Goal: Task Accomplishment & Management: Complete application form

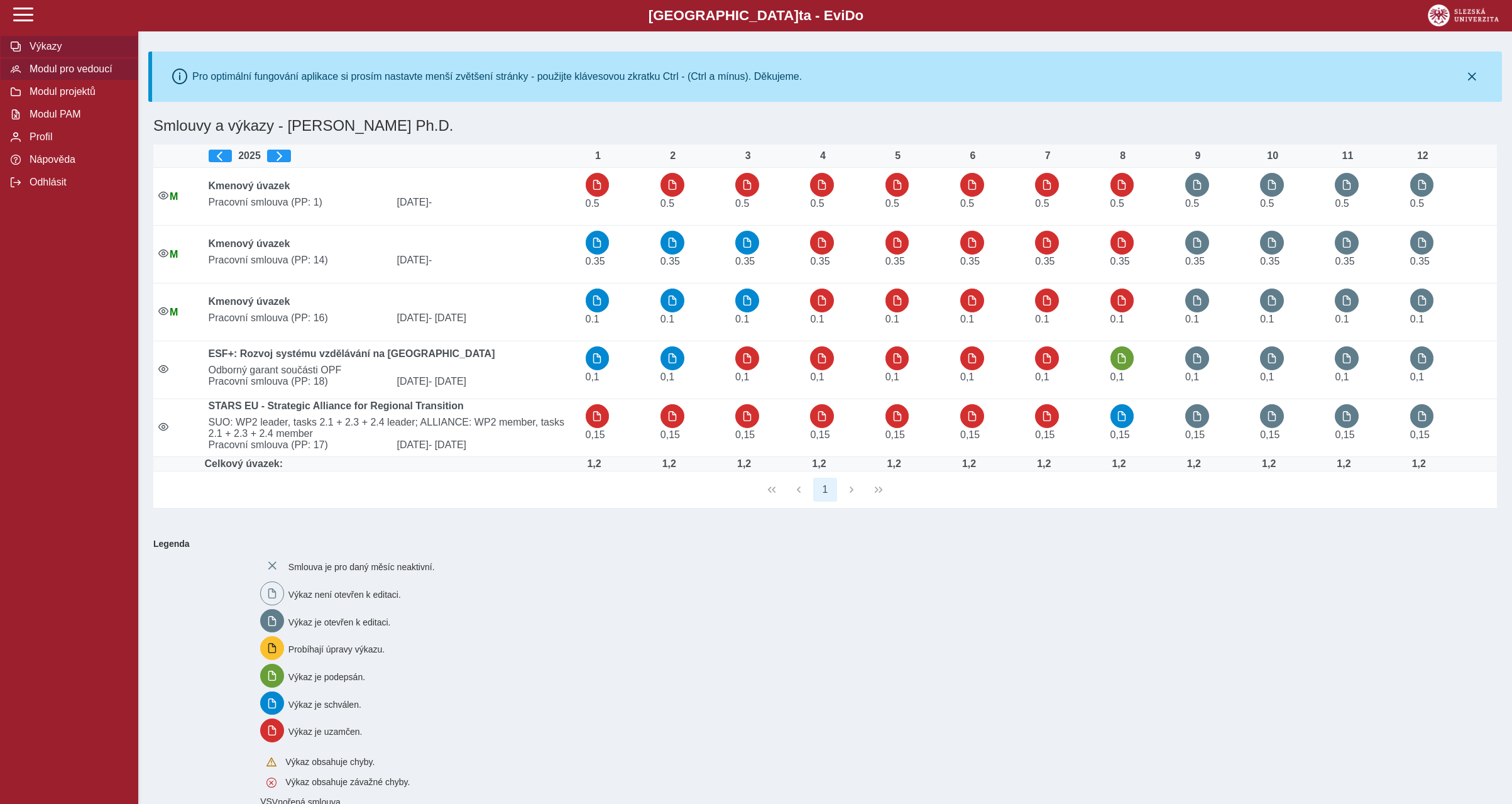
click at [102, 75] on span "Modul pro vedoucí" at bounding box center [76, 70] width 101 height 11
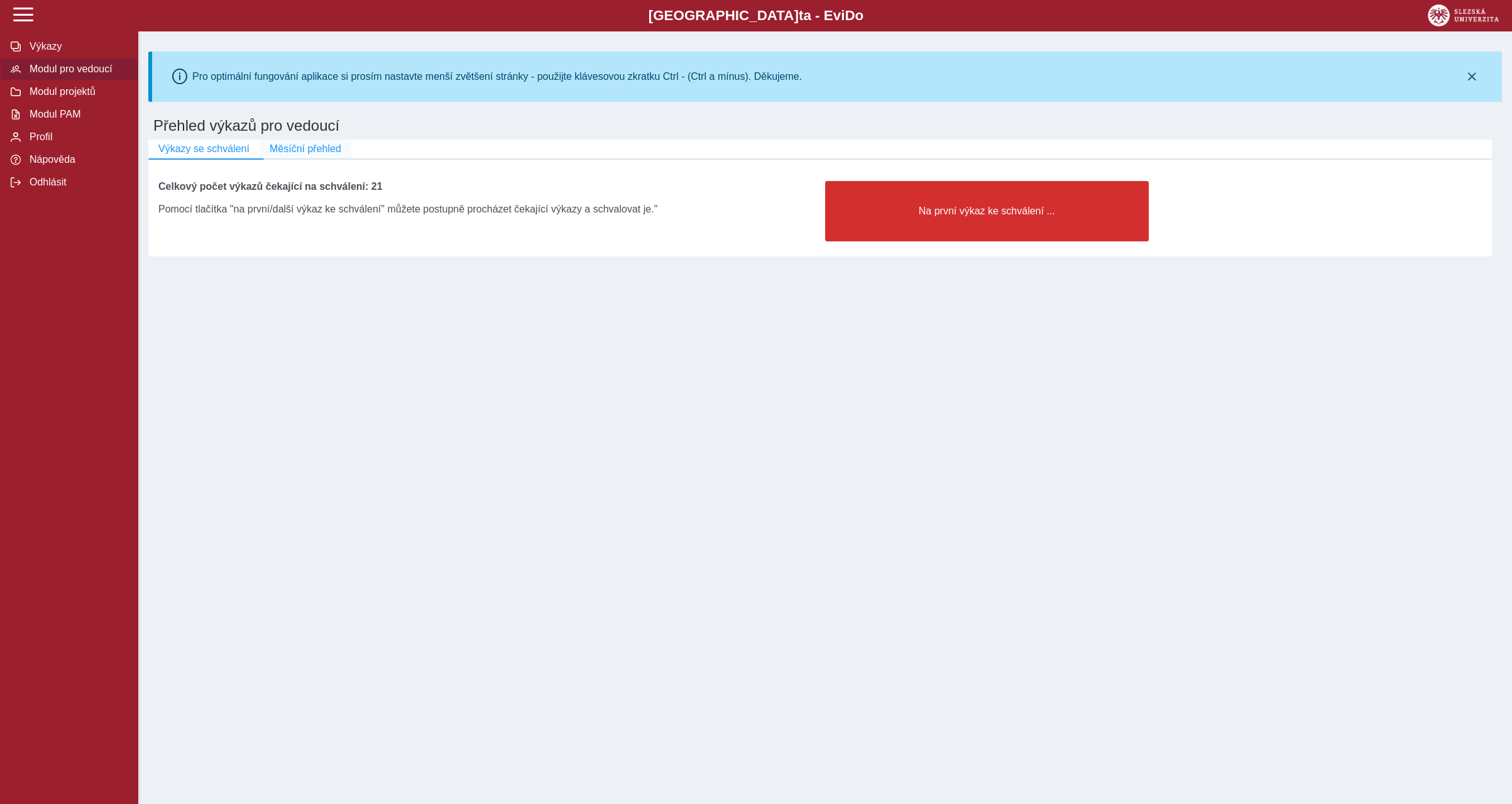
click at [334, 147] on span "Měsíční přehled" at bounding box center [305, 149] width 71 height 11
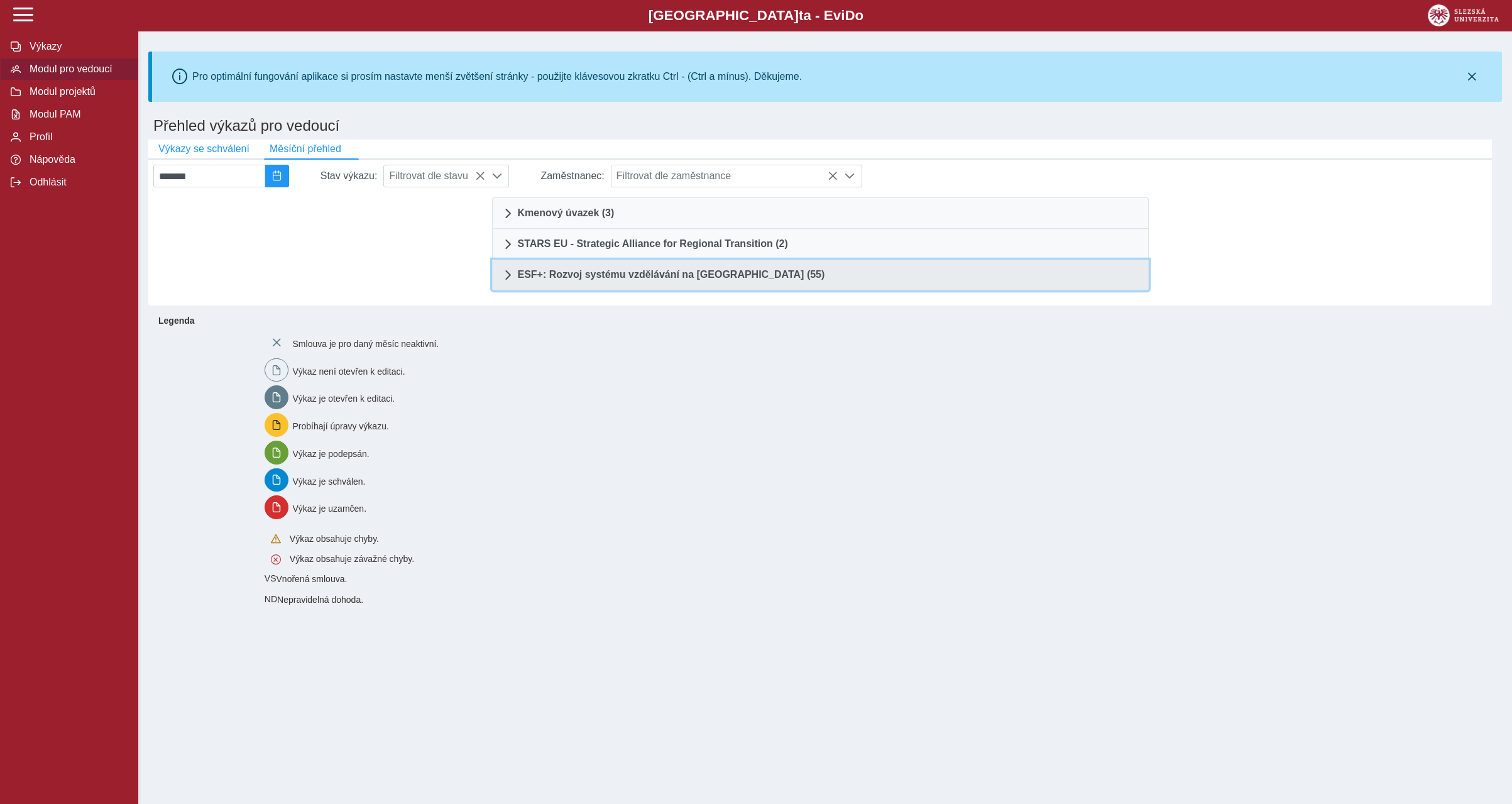
click at [737, 273] on span "ESF+: Rozvoj systému vzdělávání na [GEOGRAPHIC_DATA] (55)" at bounding box center [671, 274] width 307 height 10
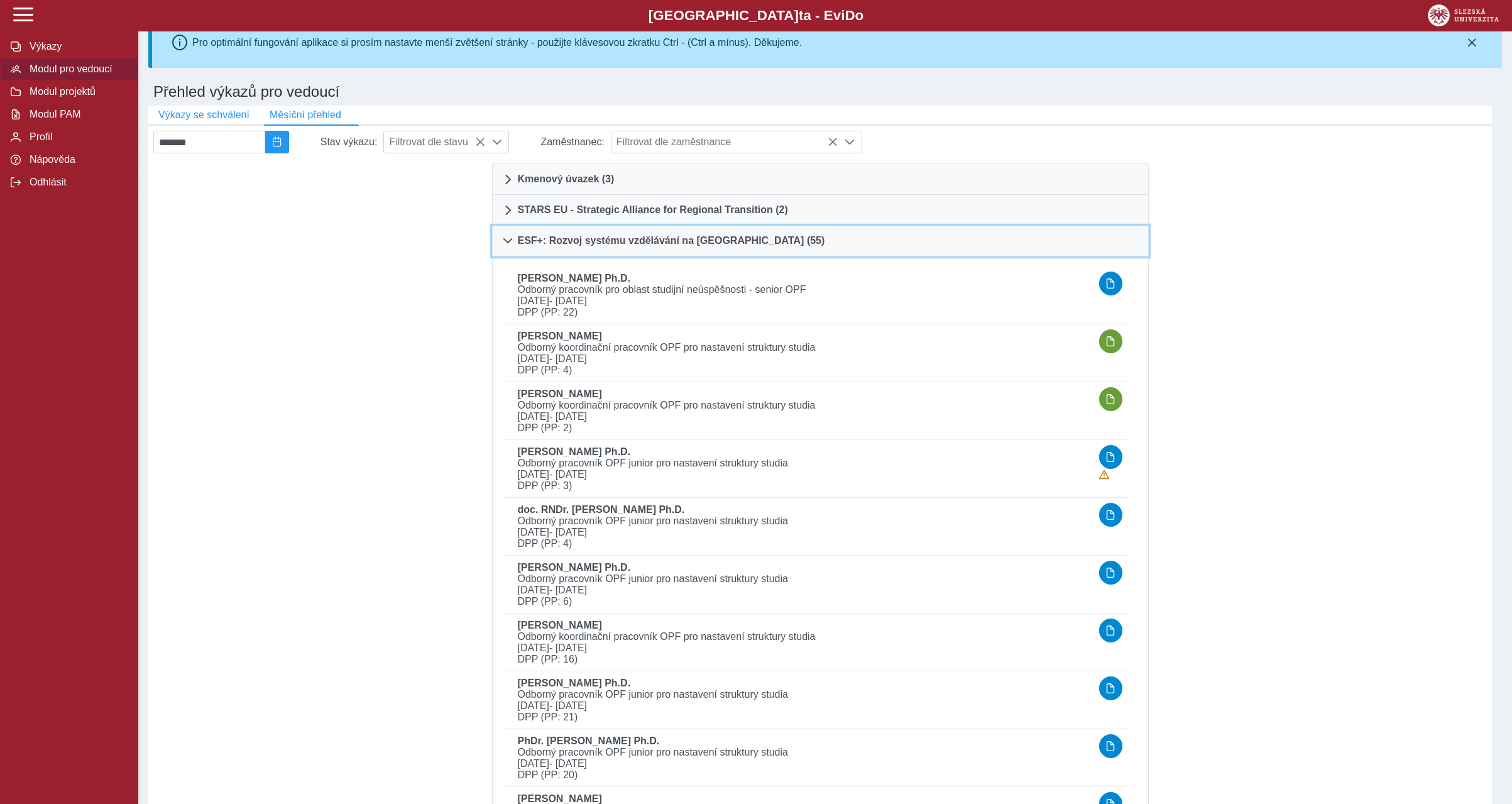
scroll to position [60, 0]
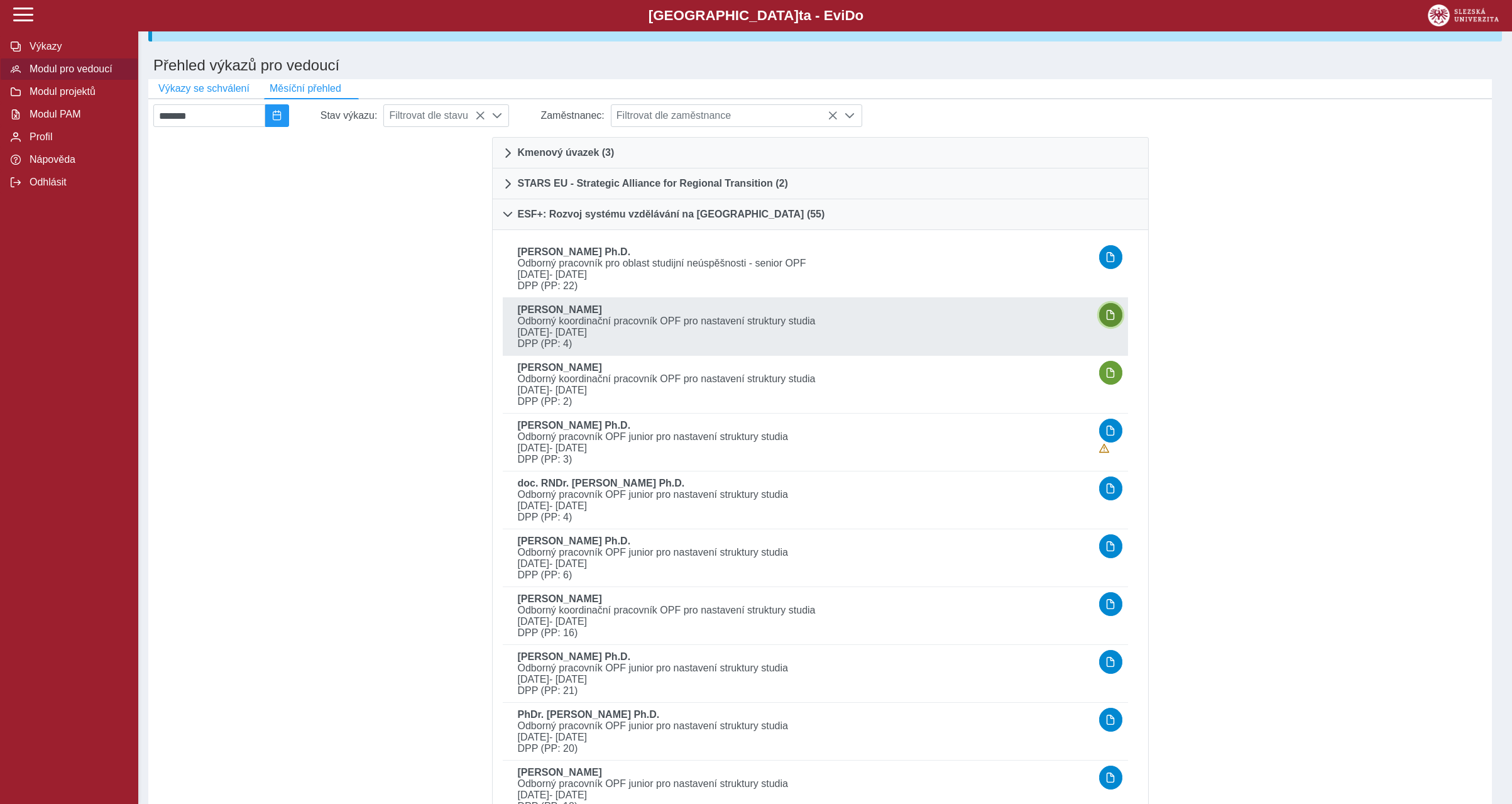
click at [1120, 317] on button "button" at bounding box center [1110, 315] width 23 height 23
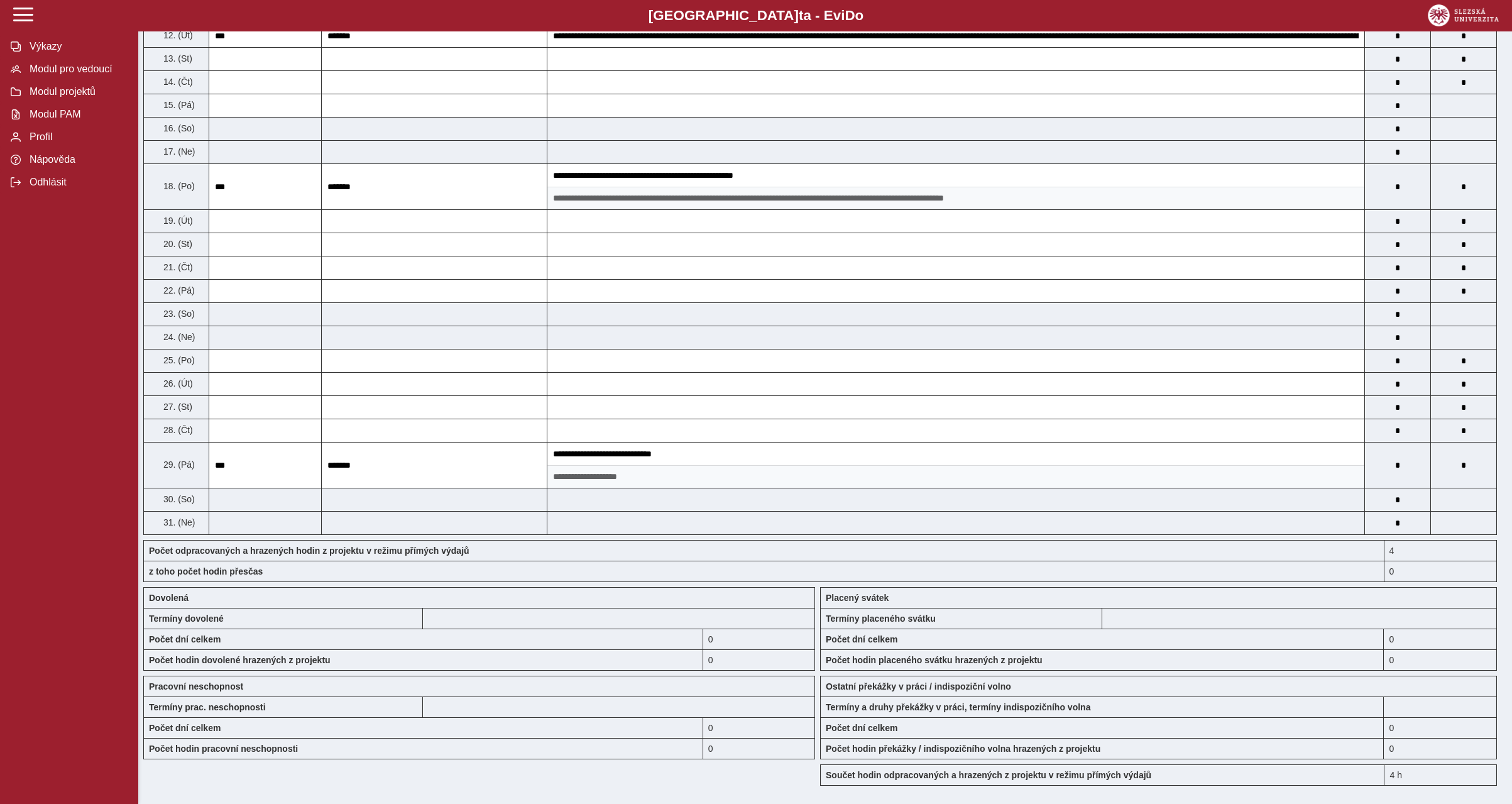
scroll to position [953, 0]
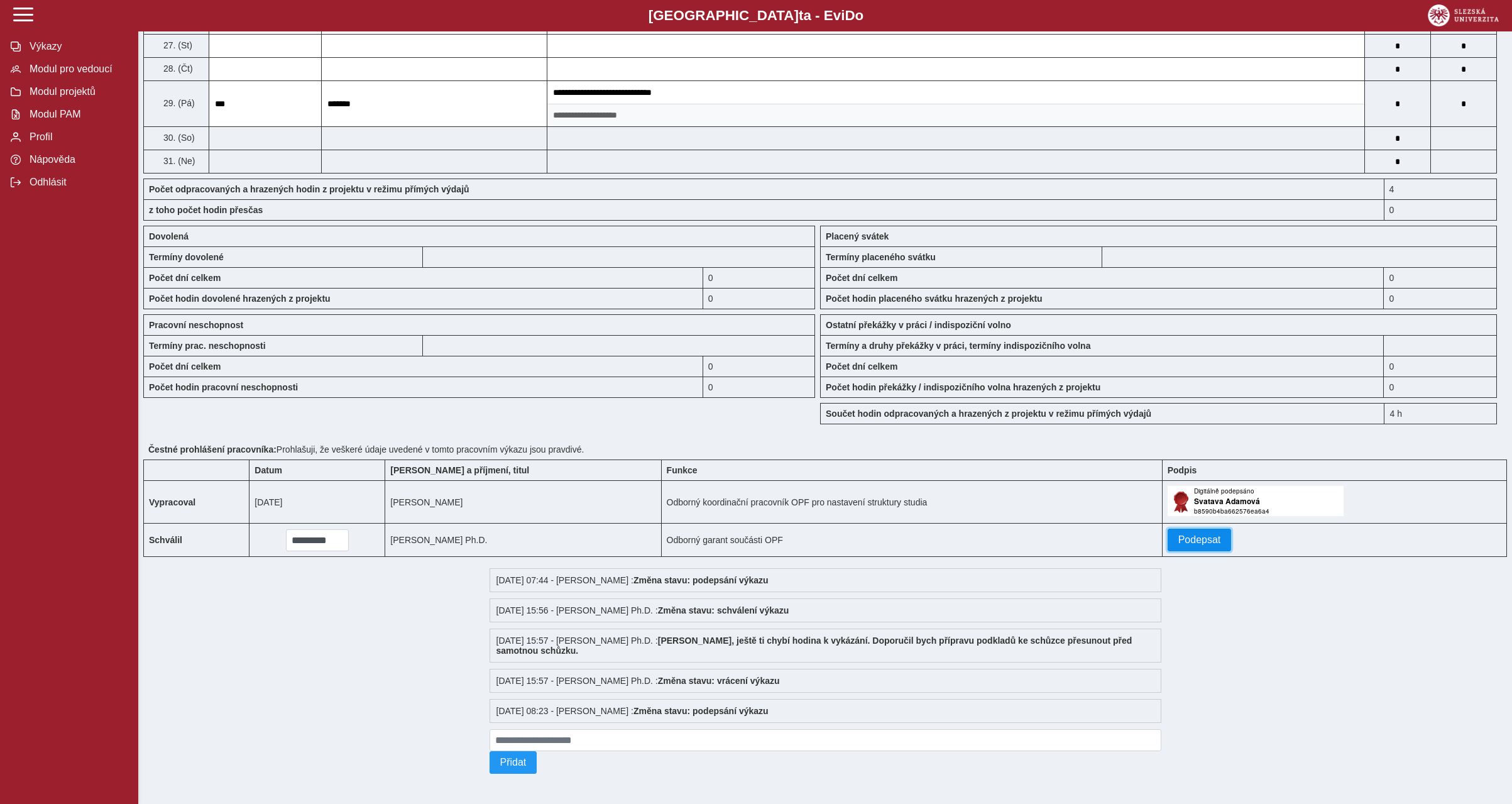
click at [1197, 543] on button "Podepsat" at bounding box center [1199, 540] width 64 height 23
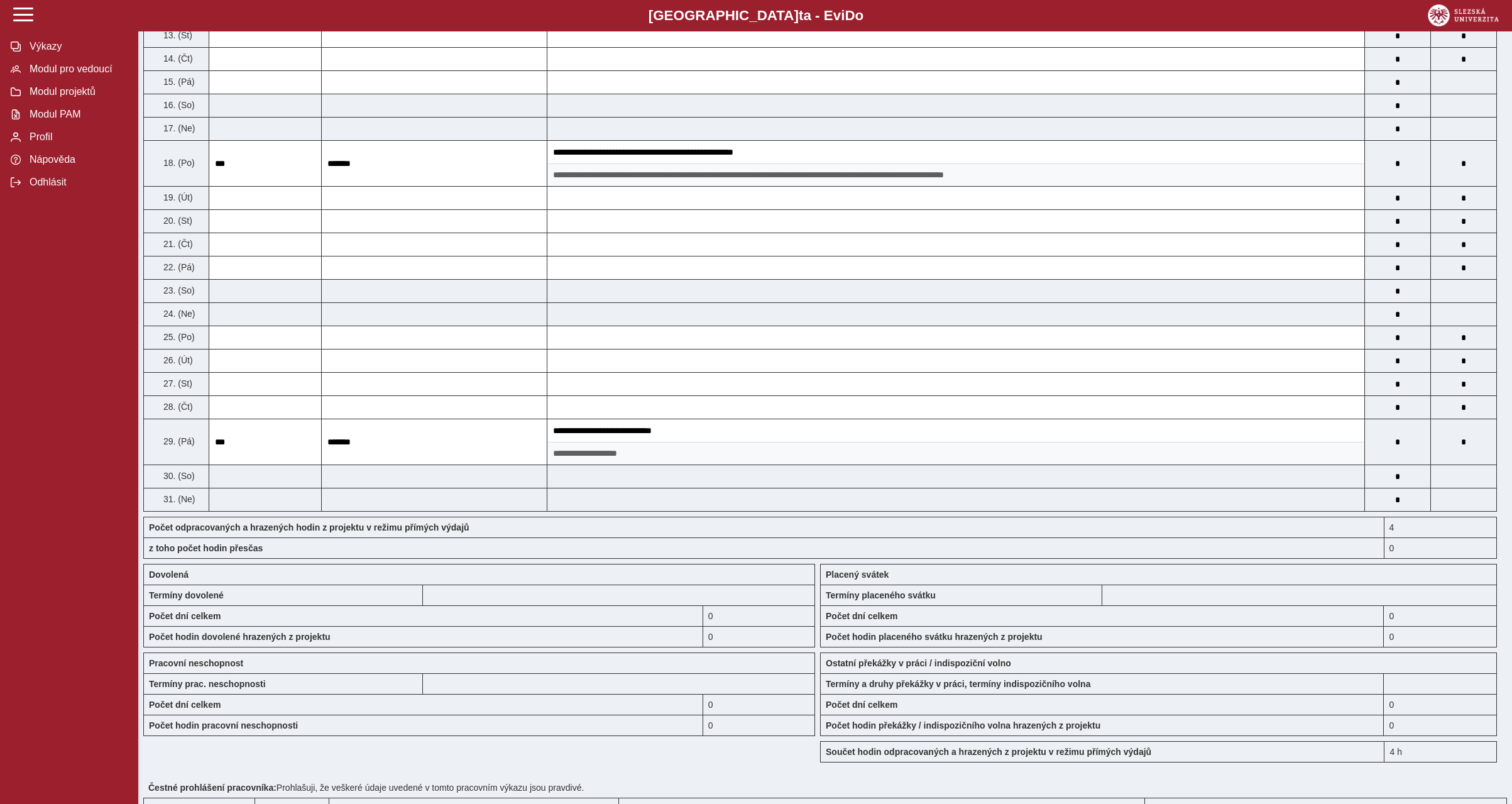
scroll to position [0, 0]
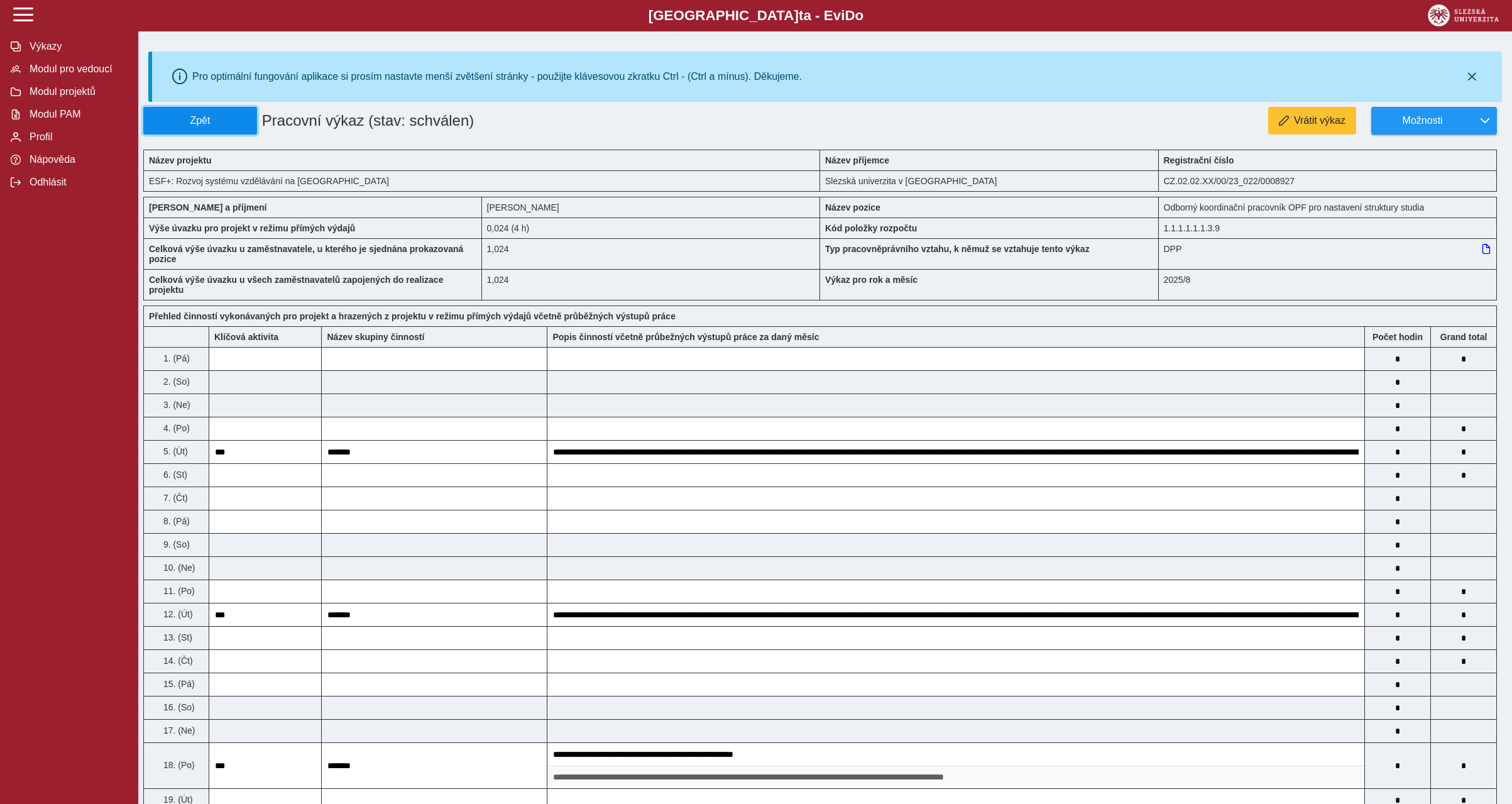
click at [212, 127] on span "Zpět" at bounding box center [200, 120] width 102 height 11
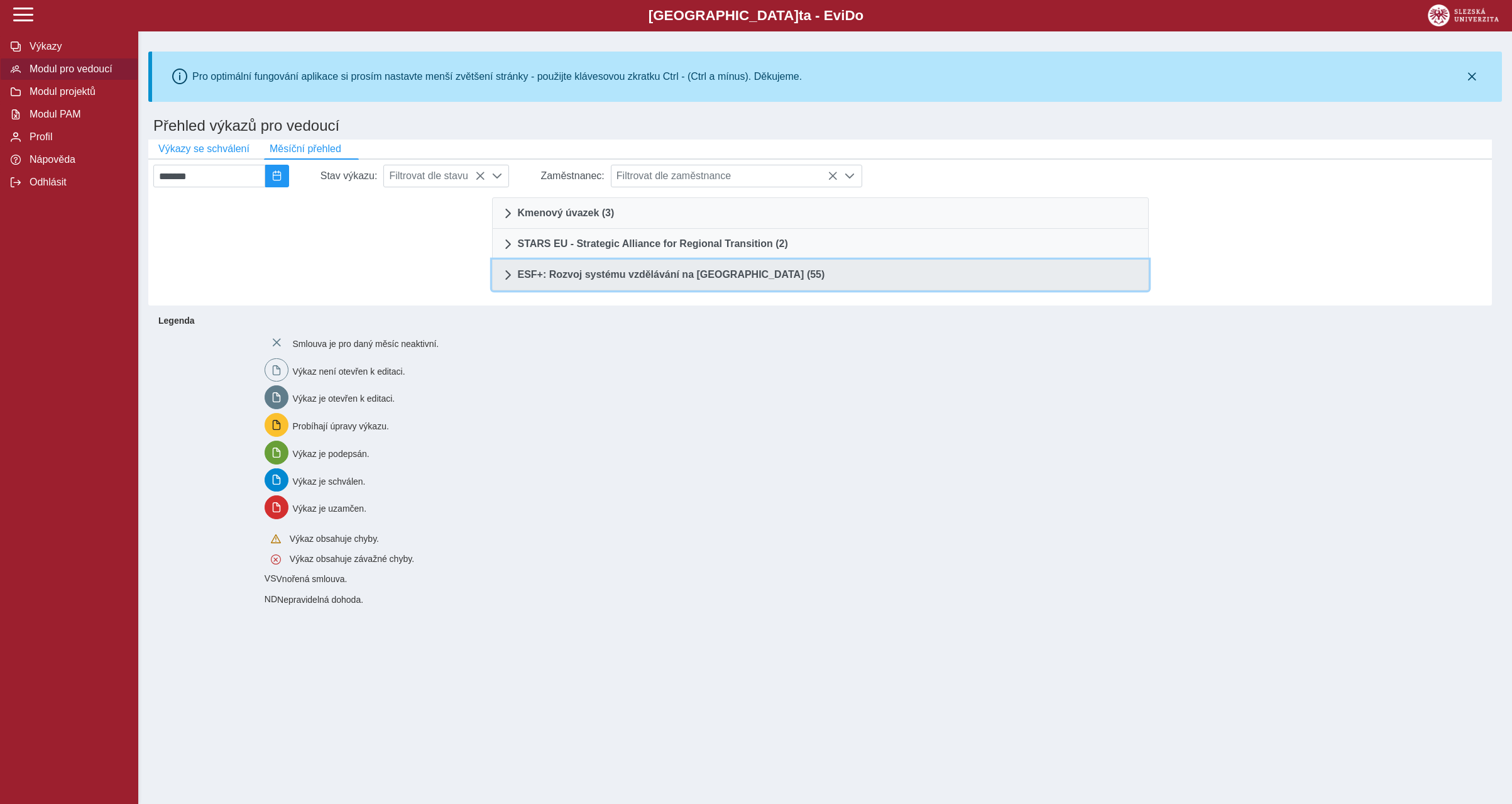
click at [763, 279] on span "ESF+: Rozvoj systému vzdělávání na [GEOGRAPHIC_DATA] (55)" at bounding box center [671, 274] width 307 height 10
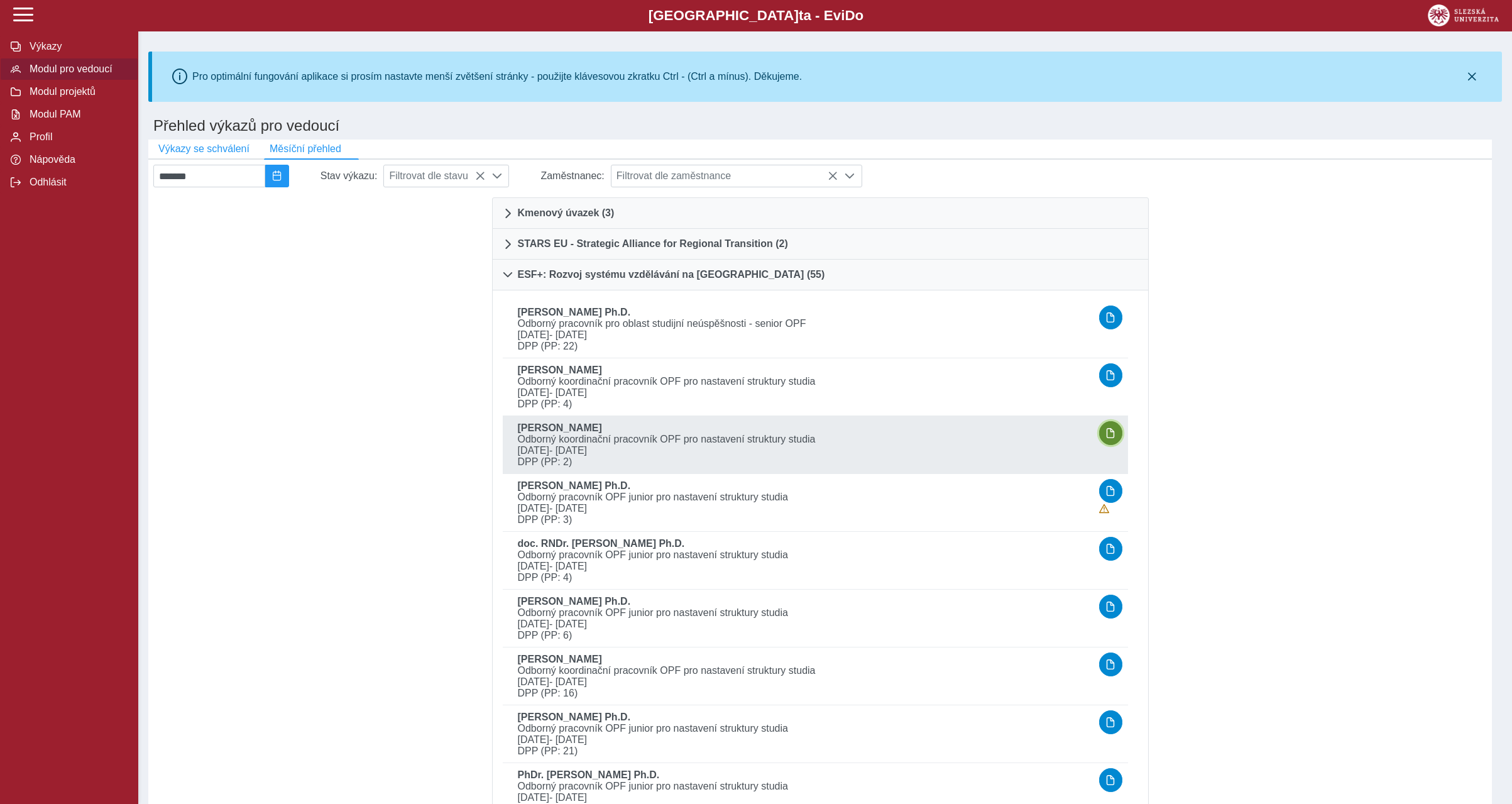
click at [1120, 434] on button "button" at bounding box center [1110, 432] width 23 height 23
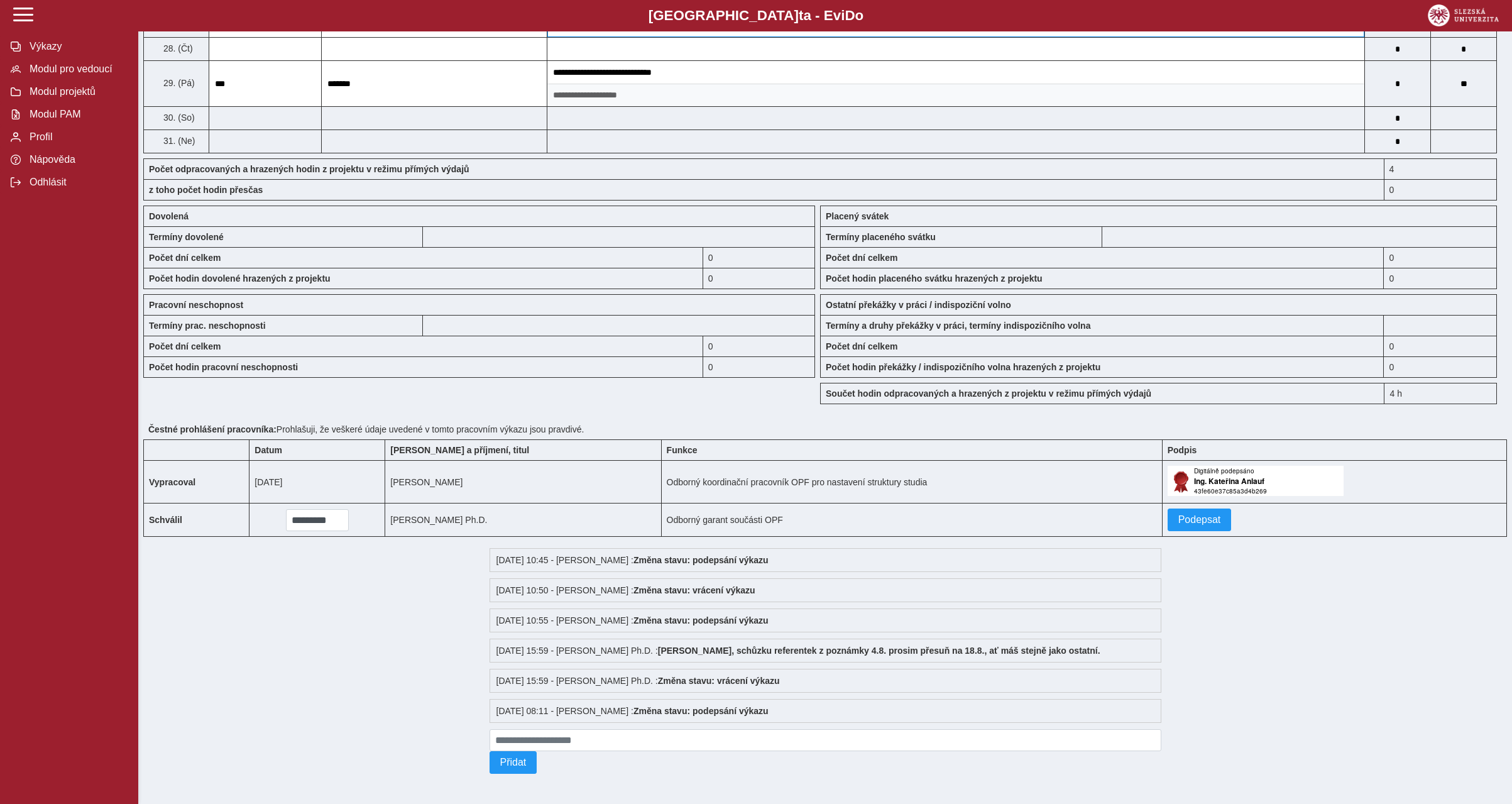
scroll to position [973, 0]
click at [1193, 514] on span "Podepsat" at bounding box center [1200, 519] width 43 height 11
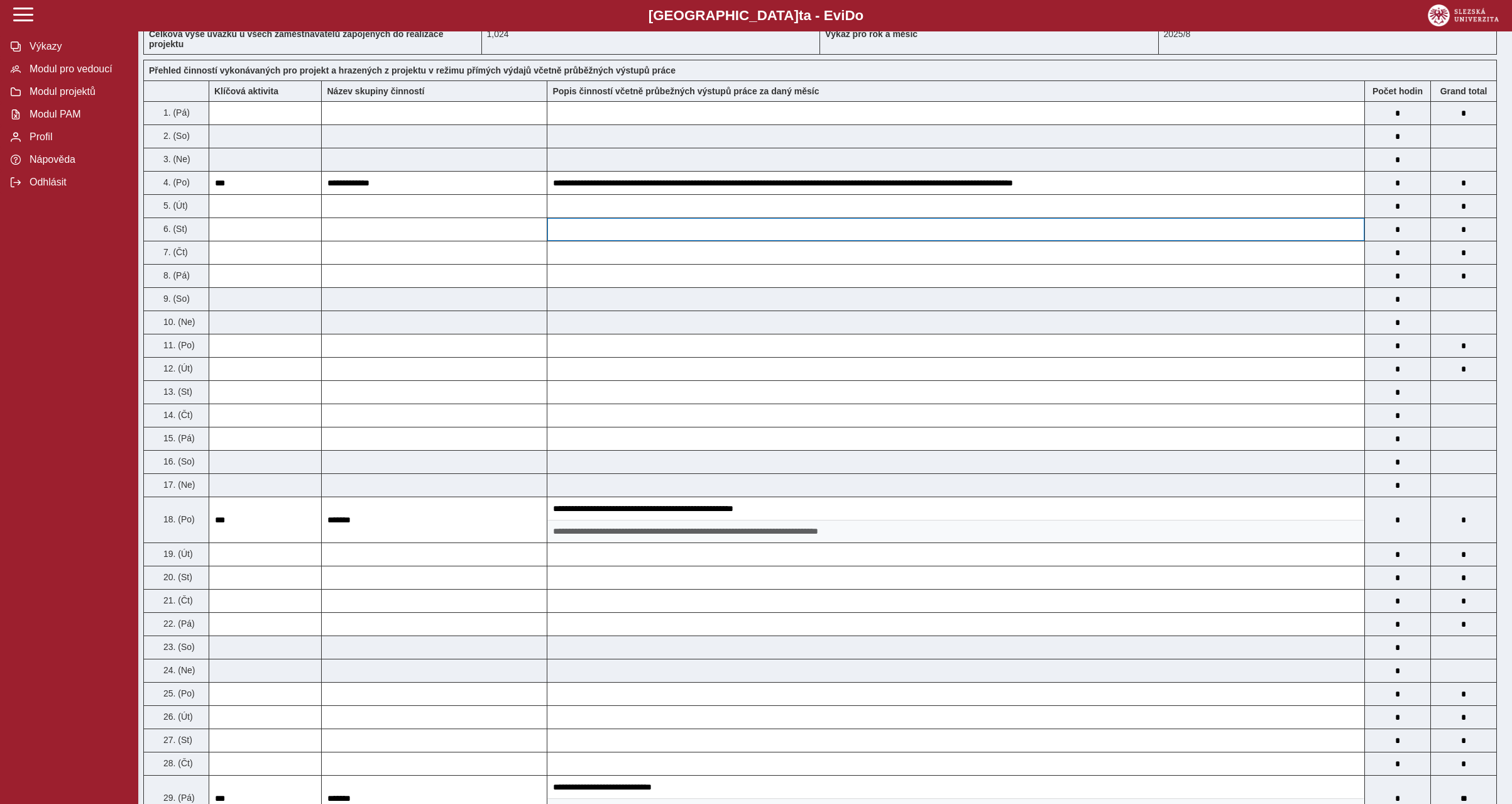
scroll to position [0, 0]
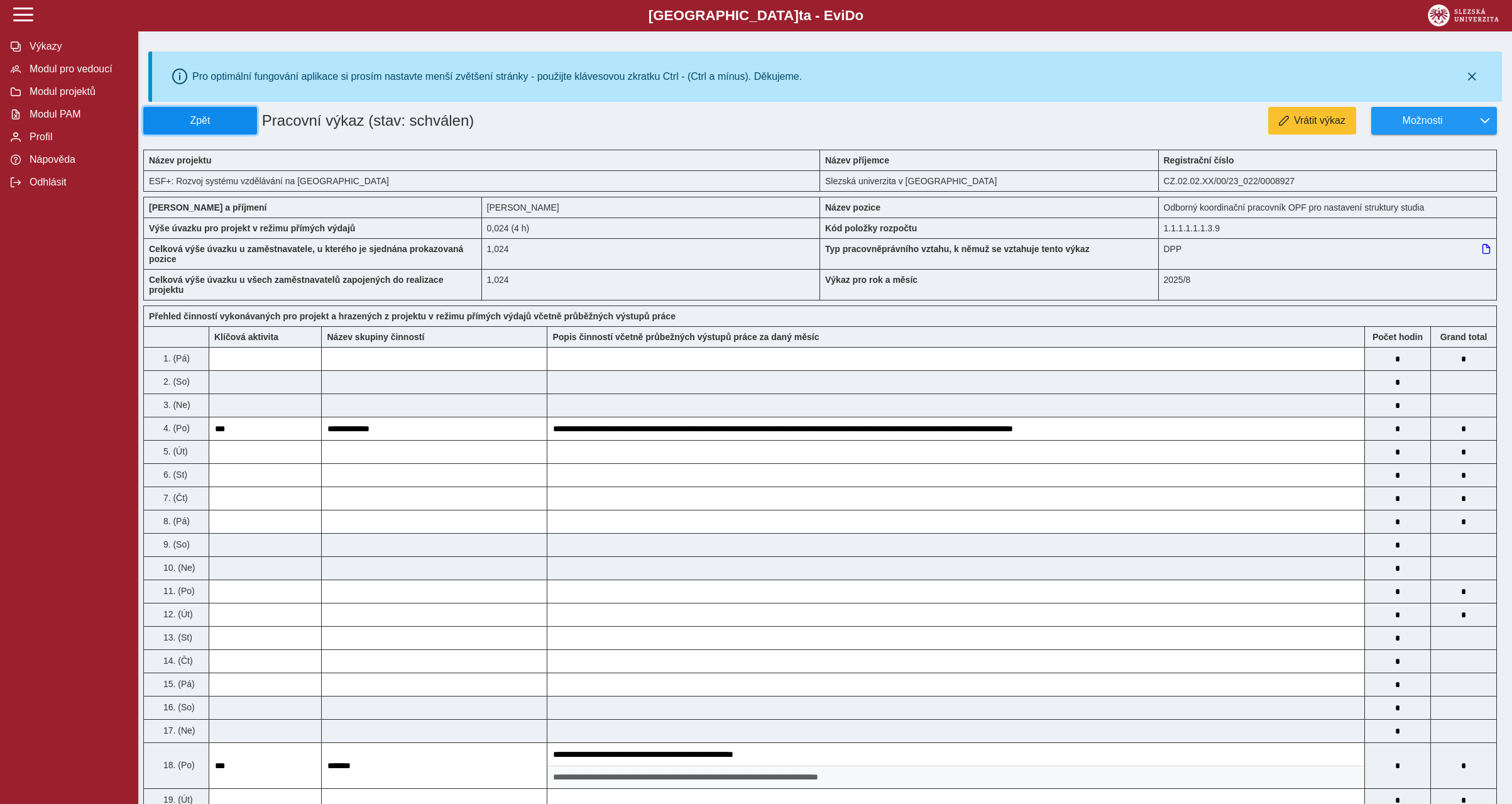
click at [228, 123] on span "Zpět" at bounding box center [200, 120] width 102 height 11
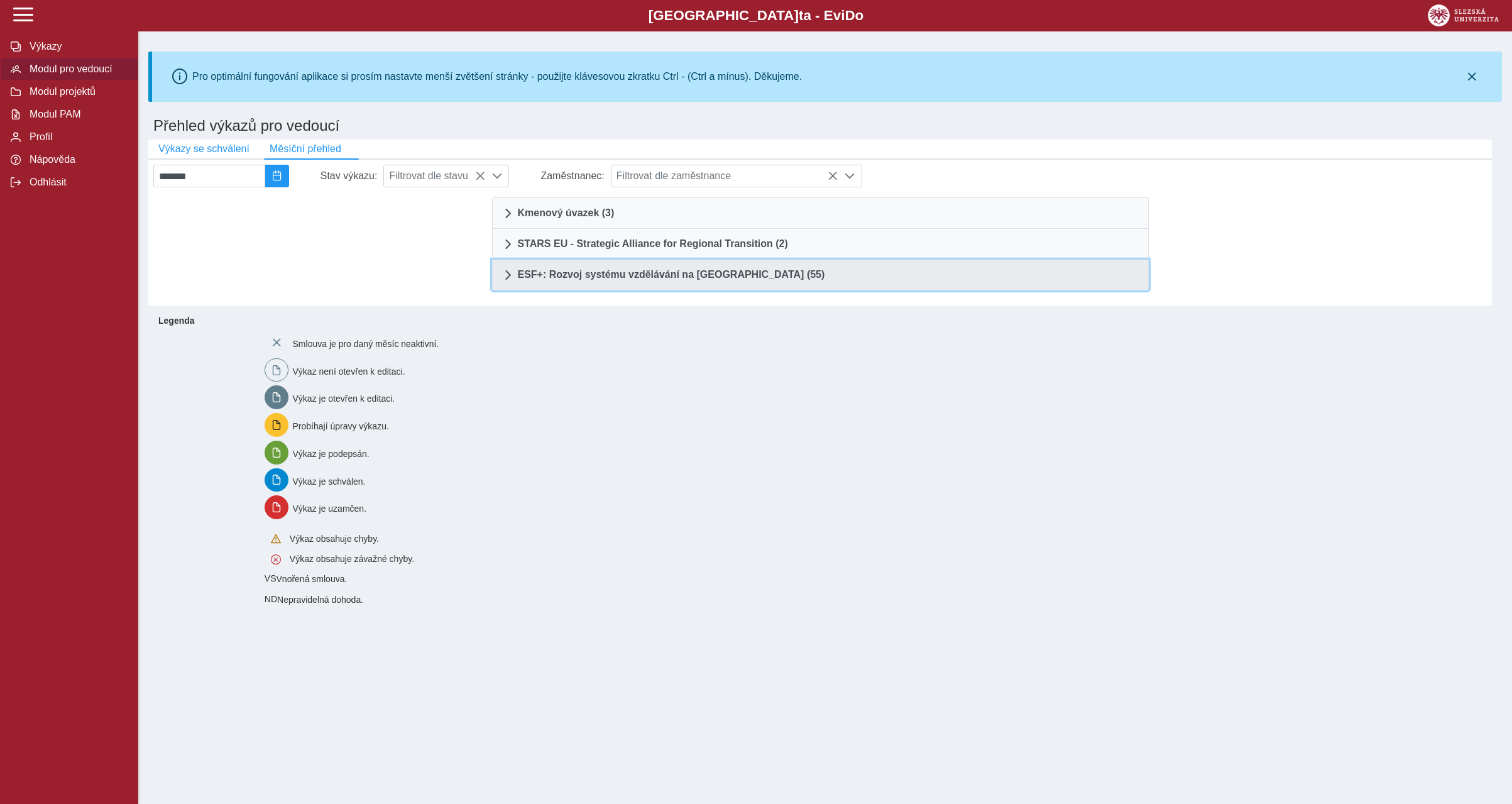
click at [762, 286] on link "ESF+: Rozvoj systému vzdělávání na [GEOGRAPHIC_DATA] (55)" at bounding box center [820, 274] width 656 height 31
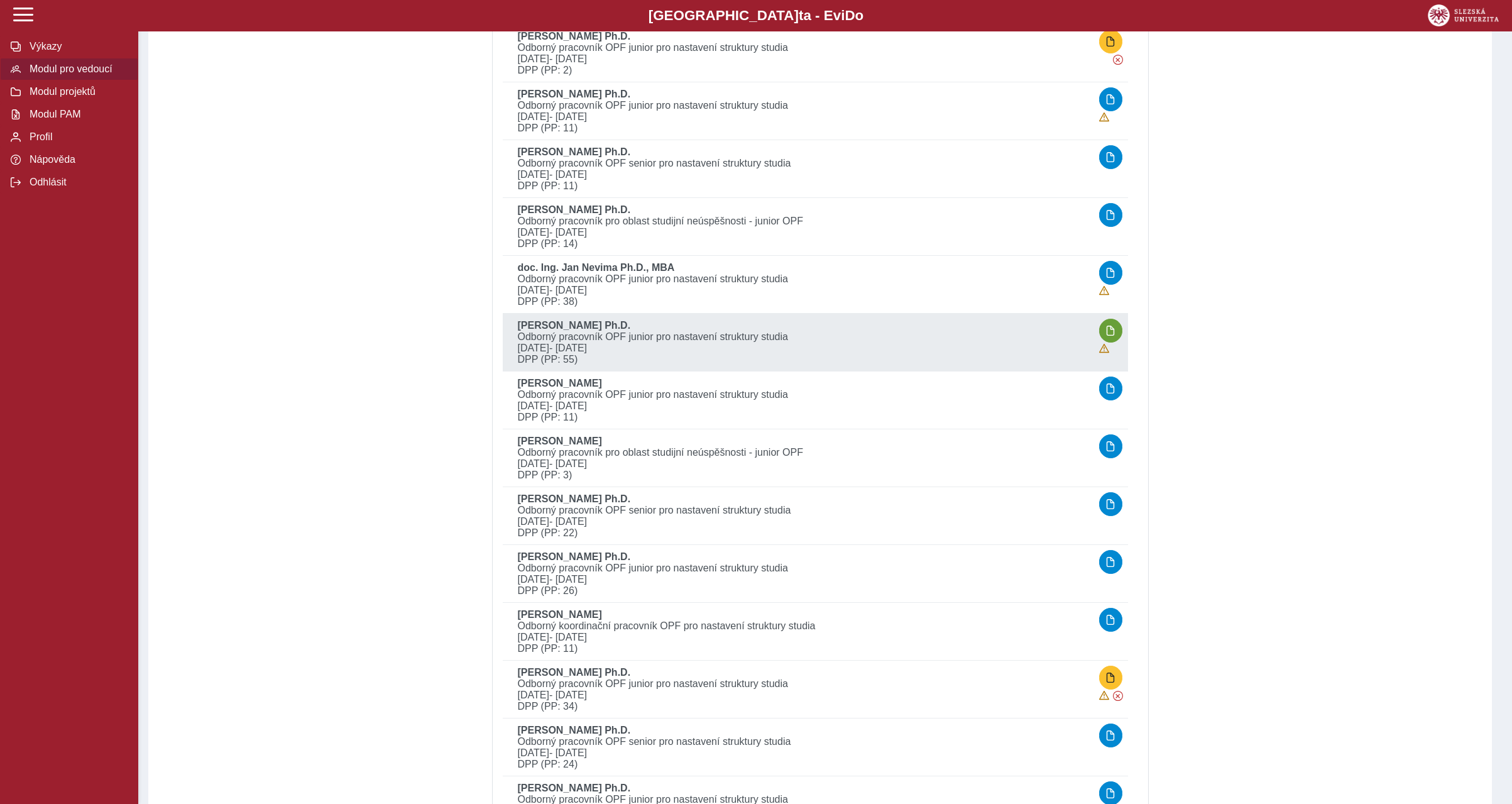
scroll to position [2243, 0]
click at [1118, 322] on button "button" at bounding box center [1110, 330] width 23 height 23
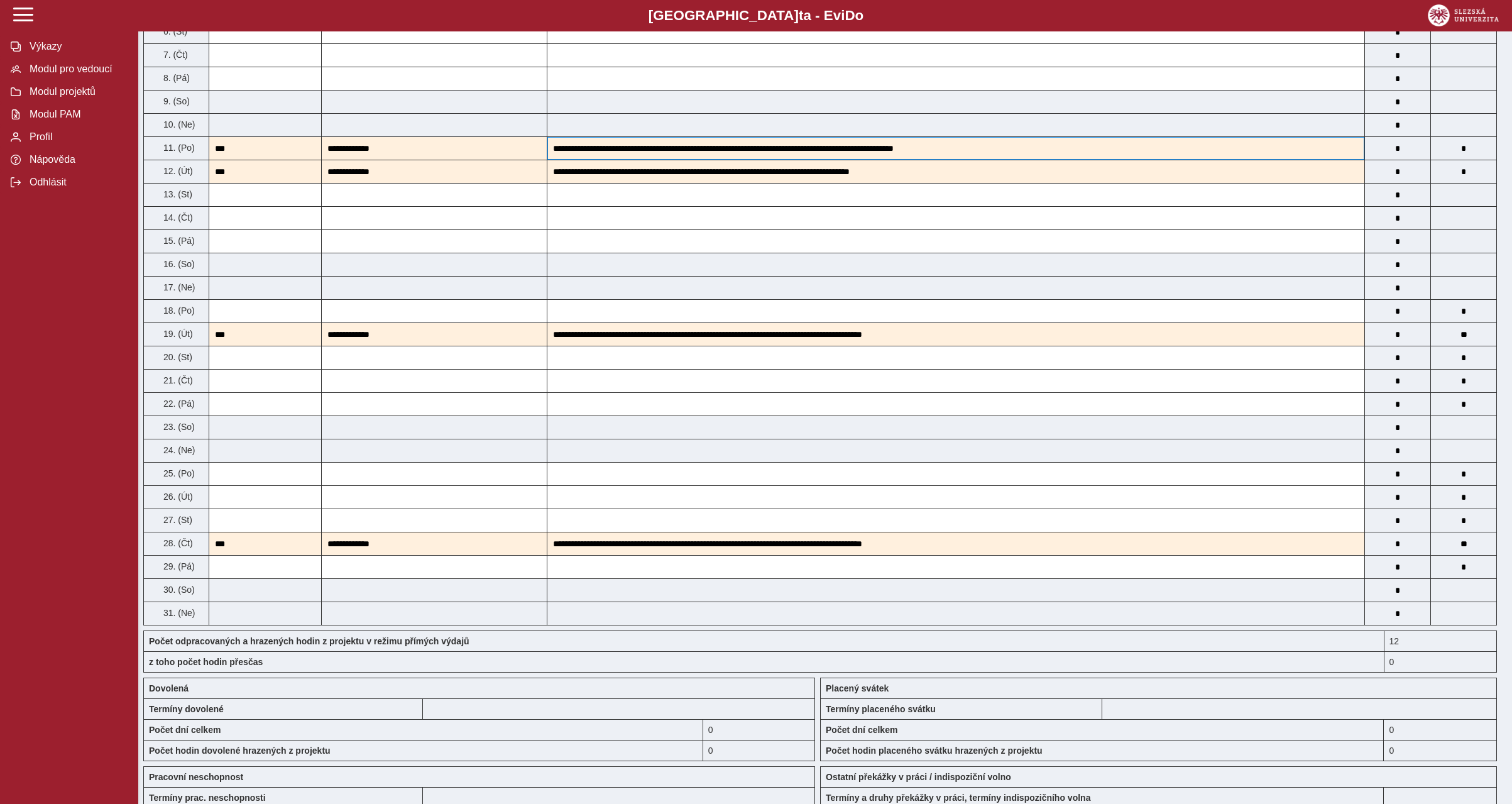
scroll to position [780, 0]
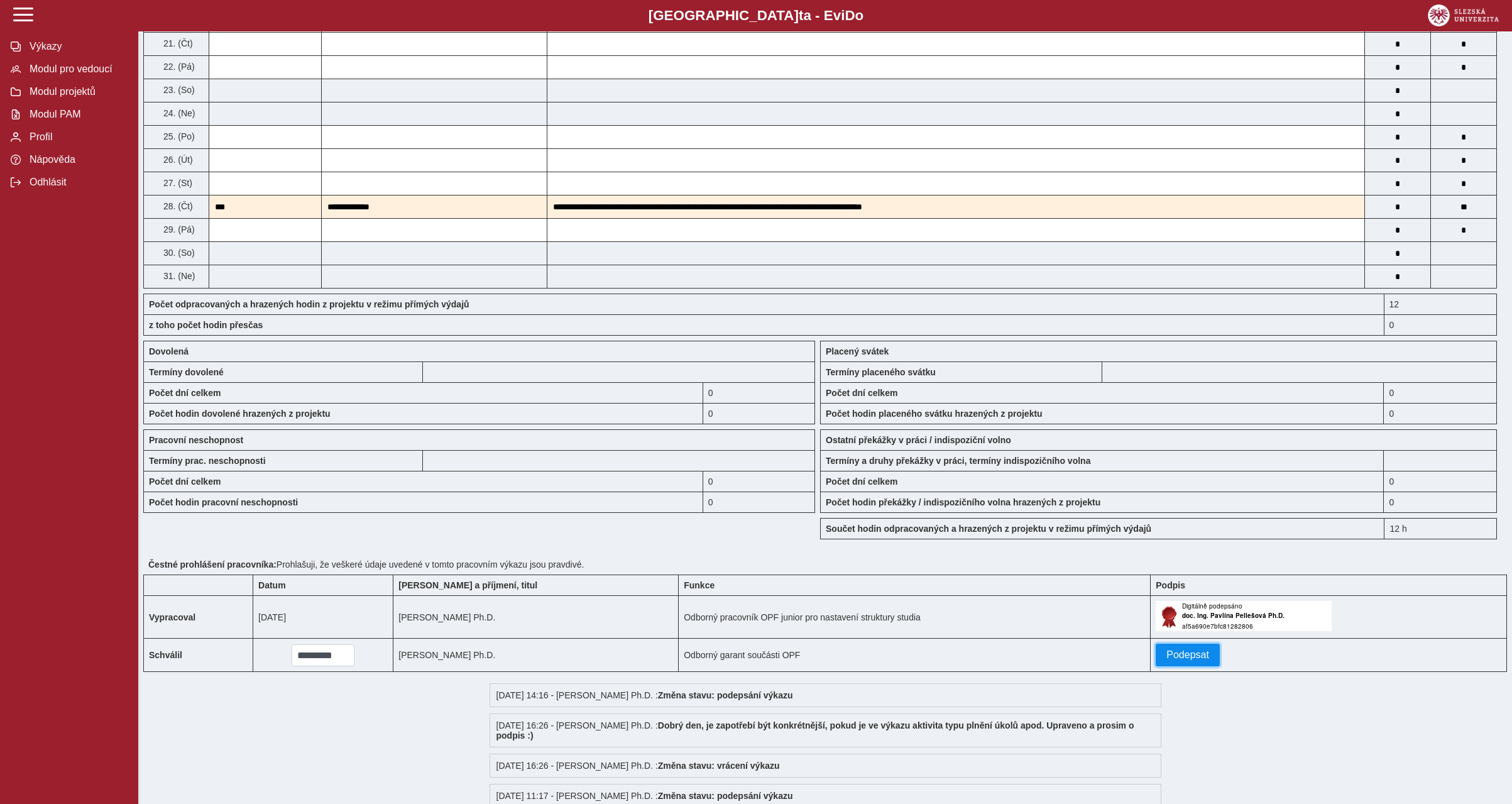
click at [1196, 666] on button "Podepsat" at bounding box center [1188, 655] width 64 height 23
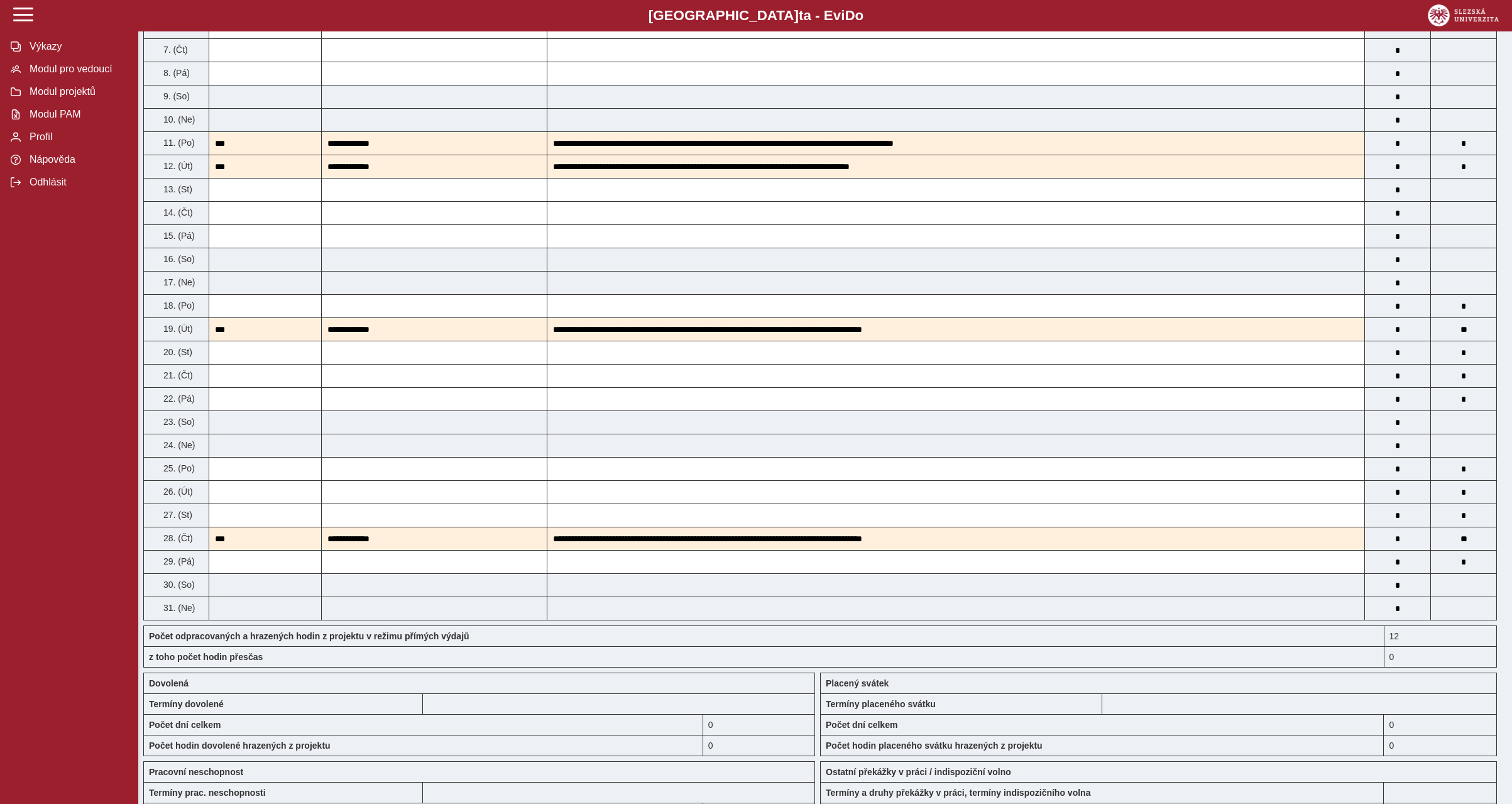
scroll to position [0, 0]
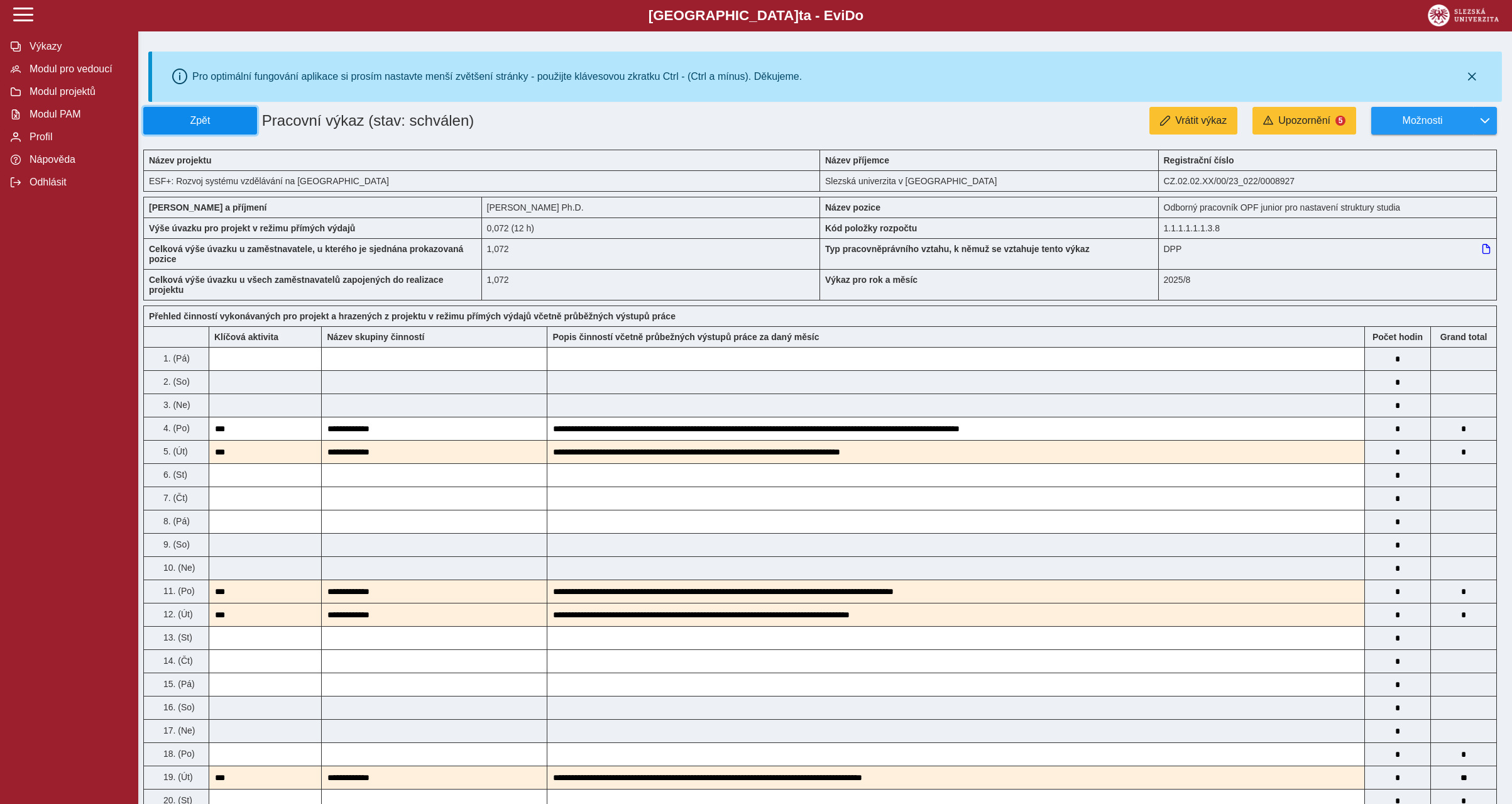
click at [206, 121] on span "Zpět" at bounding box center [200, 120] width 102 height 11
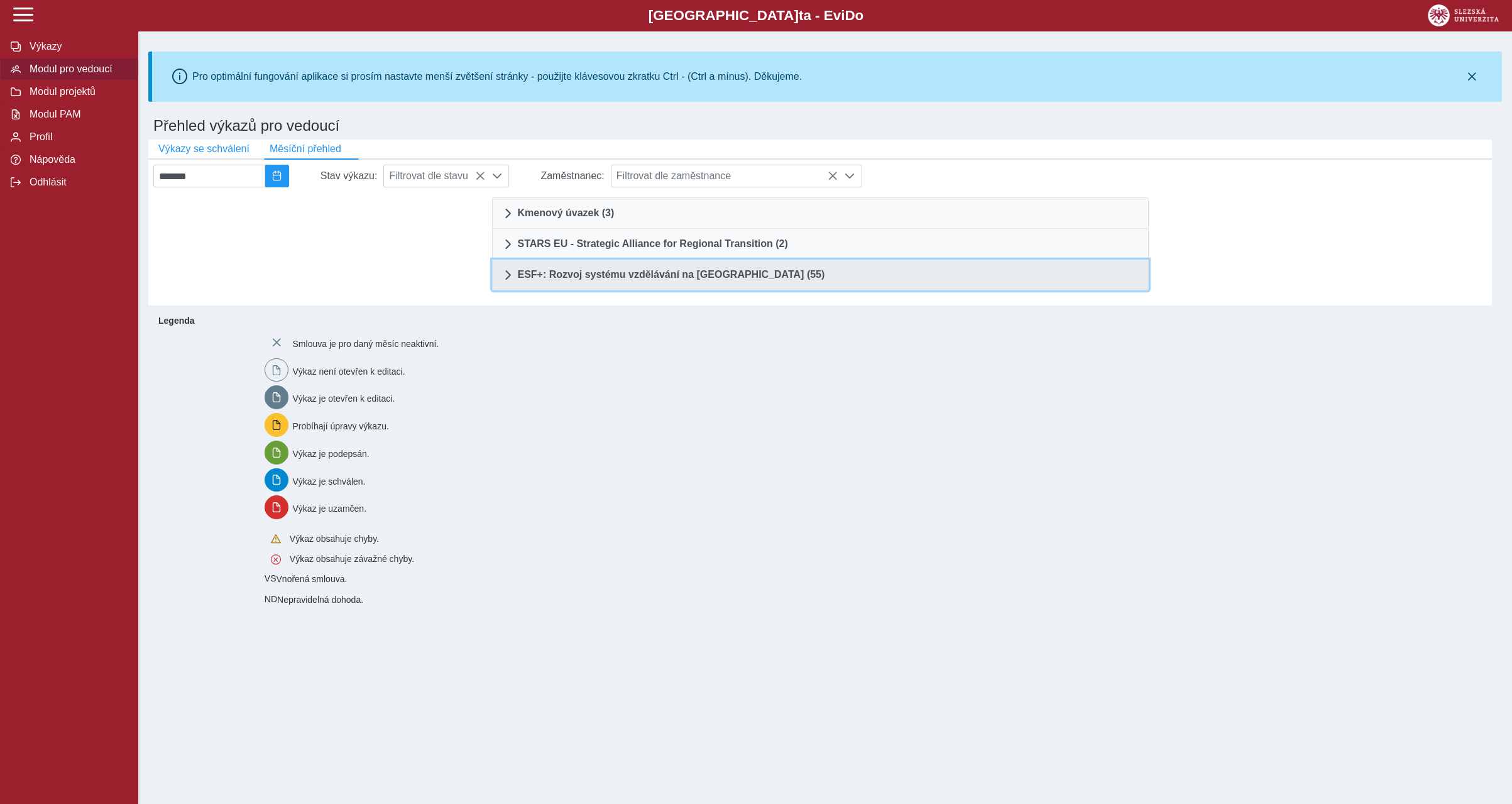
click at [805, 273] on link "ESF+: Rozvoj systému vzdělávání na [GEOGRAPHIC_DATA] (55)" at bounding box center [820, 274] width 656 height 31
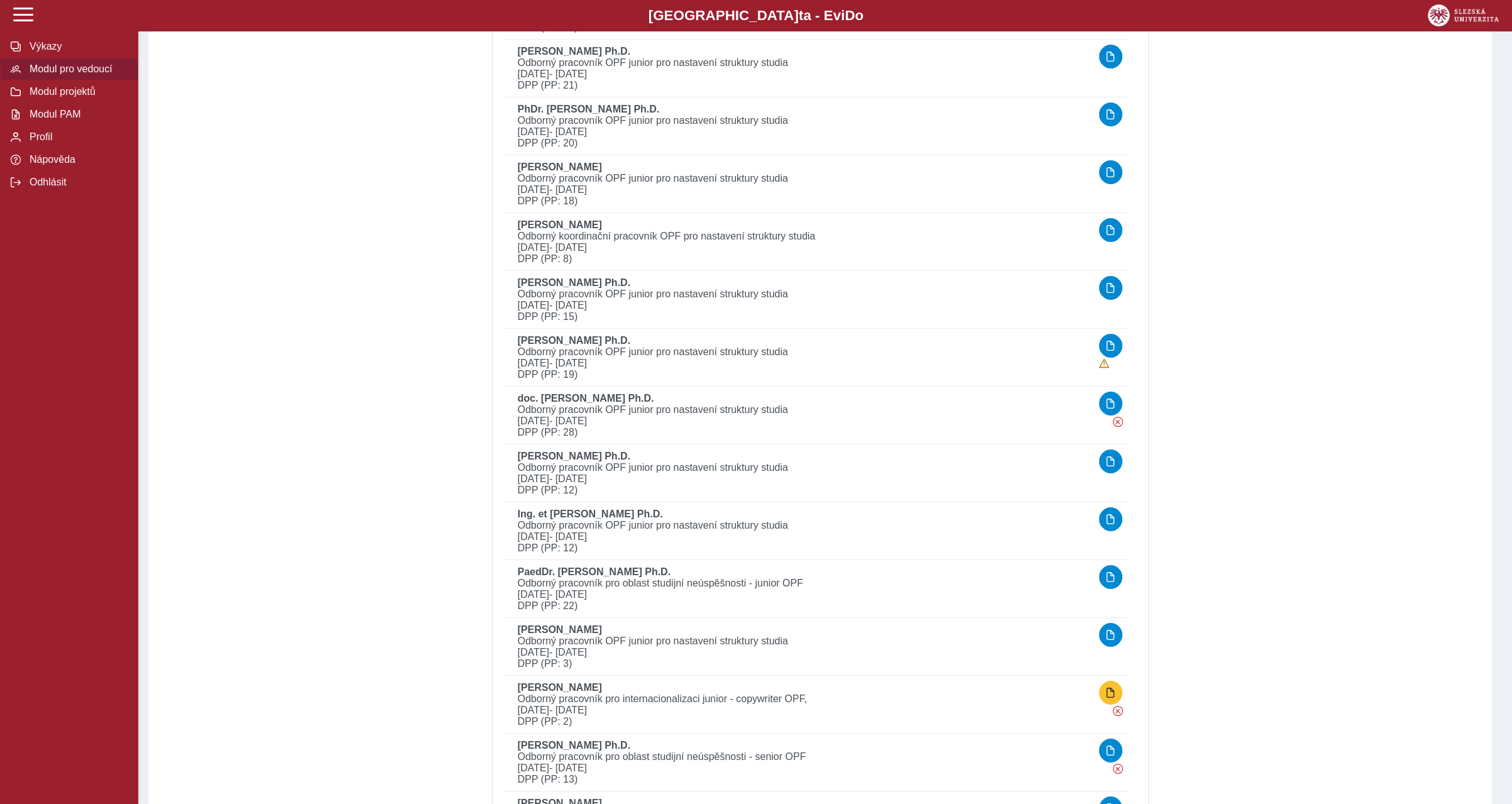
scroll to position [586, 0]
